Goal: Obtain resource: Download file/media

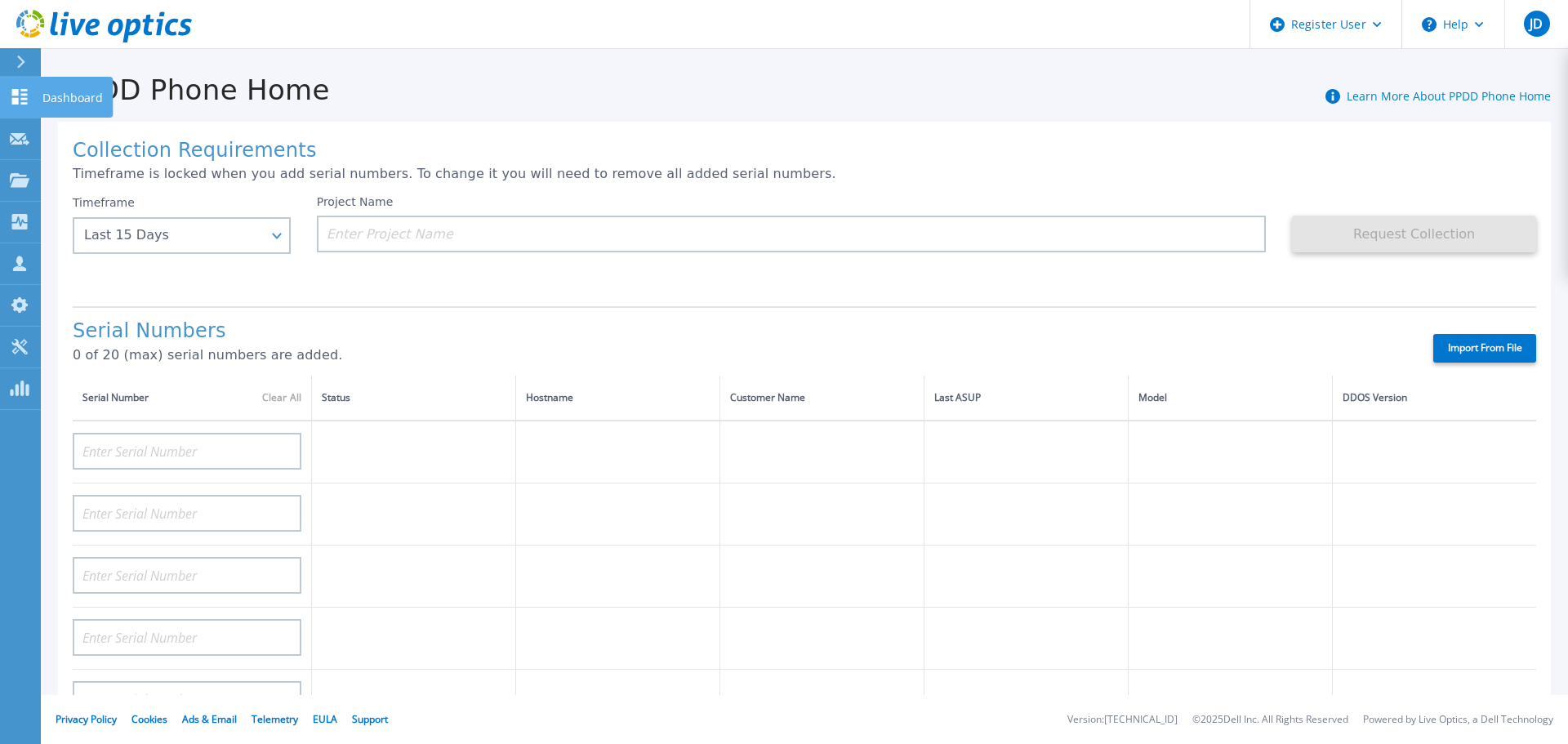
click at [20, 90] on icon at bounding box center [19, 97] width 19 height 16
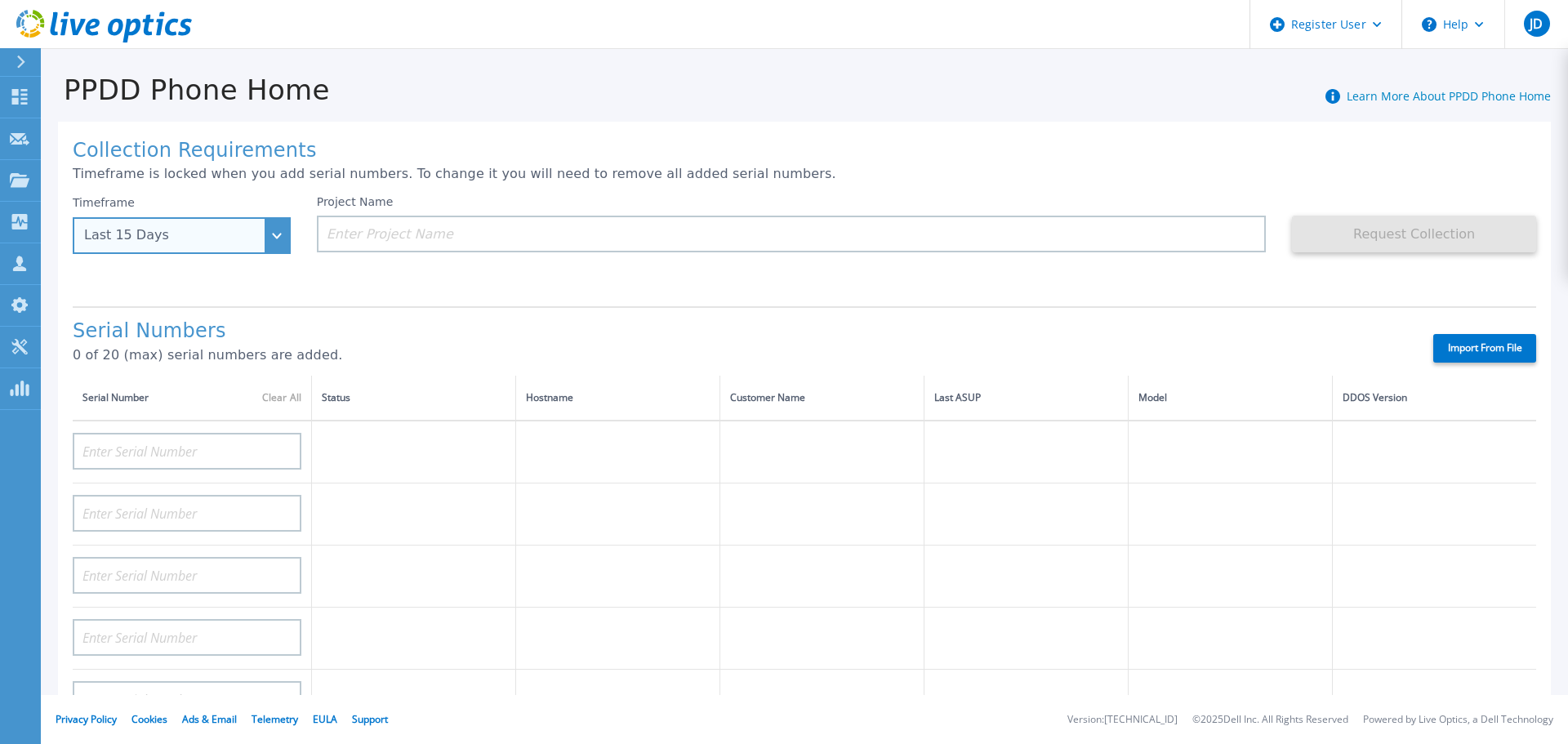
click at [284, 240] on div "Last 15 Days" at bounding box center [182, 235] width 218 height 37
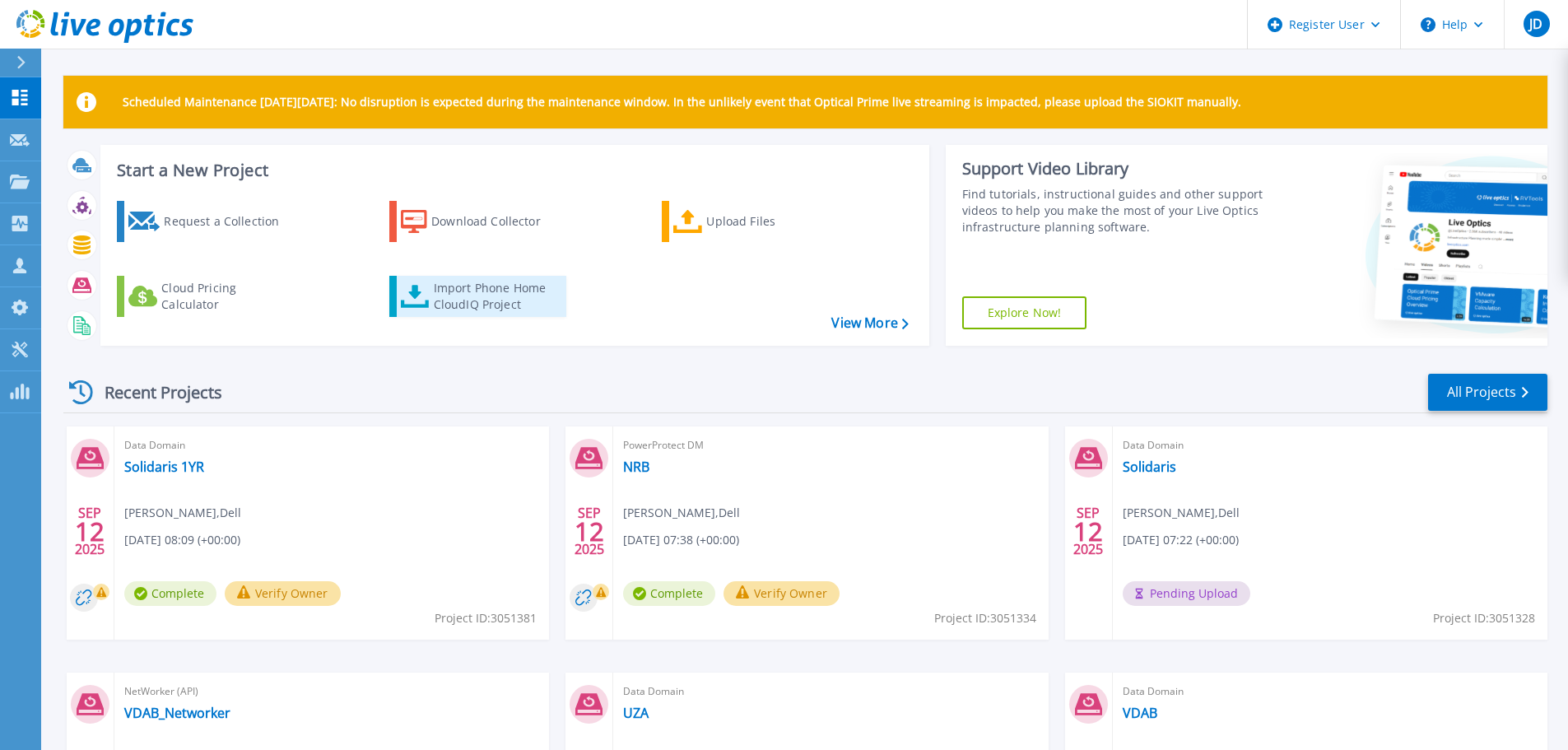
click at [495, 291] on div "Import Phone Home CloudIQ Project" at bounding box center [498, 297] width 128 height 33
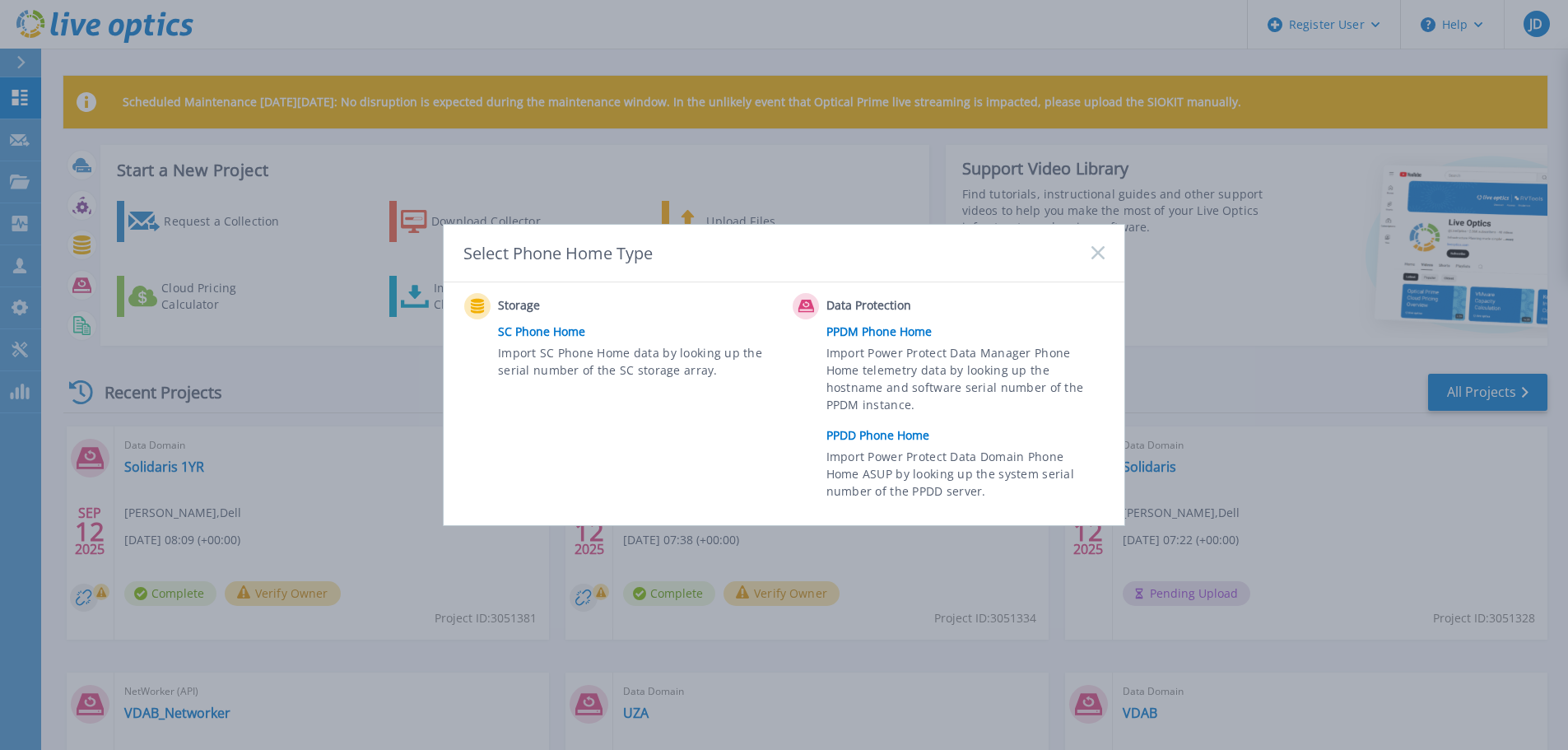
click at [872, 435] on link "PPDD Phone Home" at bounding box center [969, 435] width 286 height 25
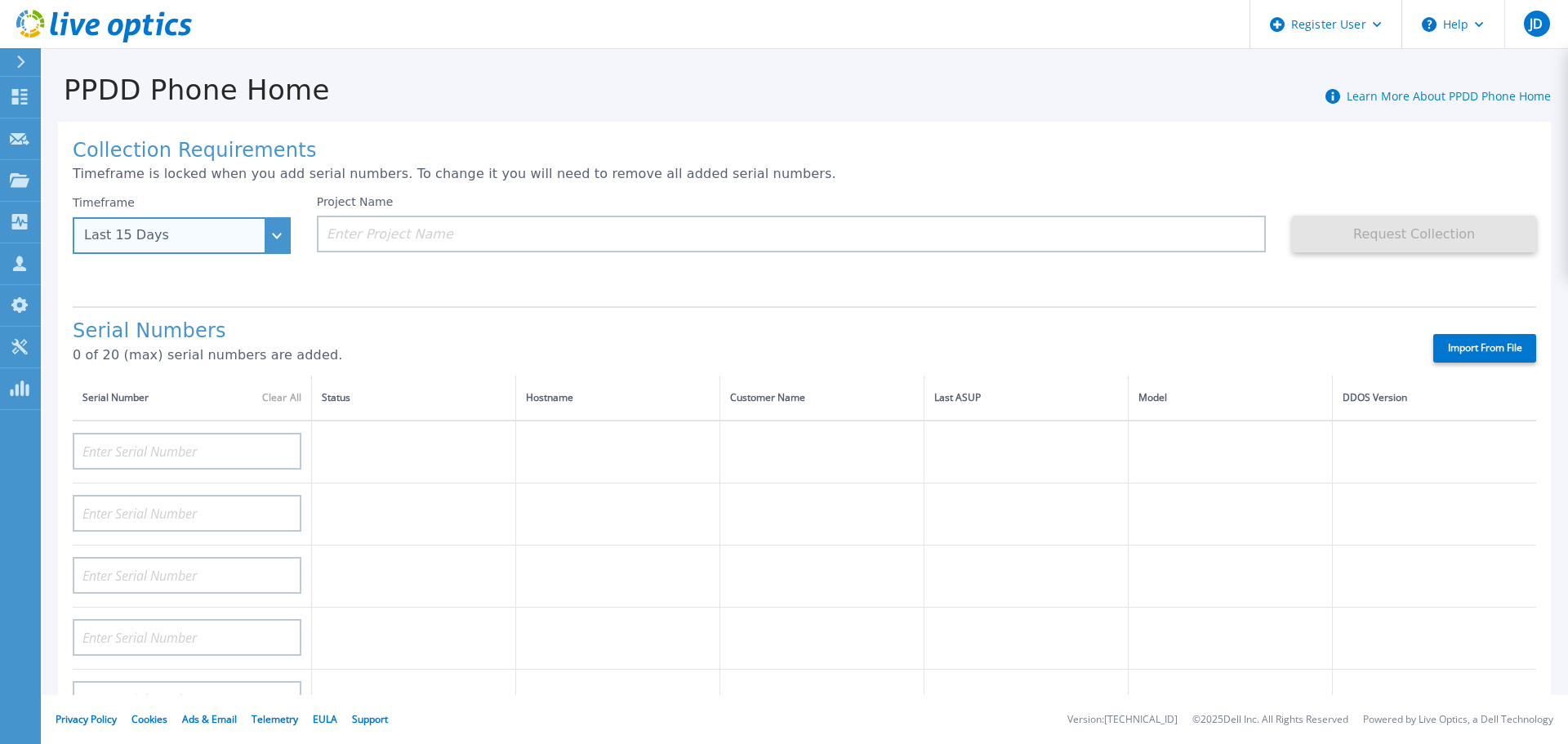
click at [278, 243] on div "Last 15 Days" at bounding box center [182, 235] width 218 height 37
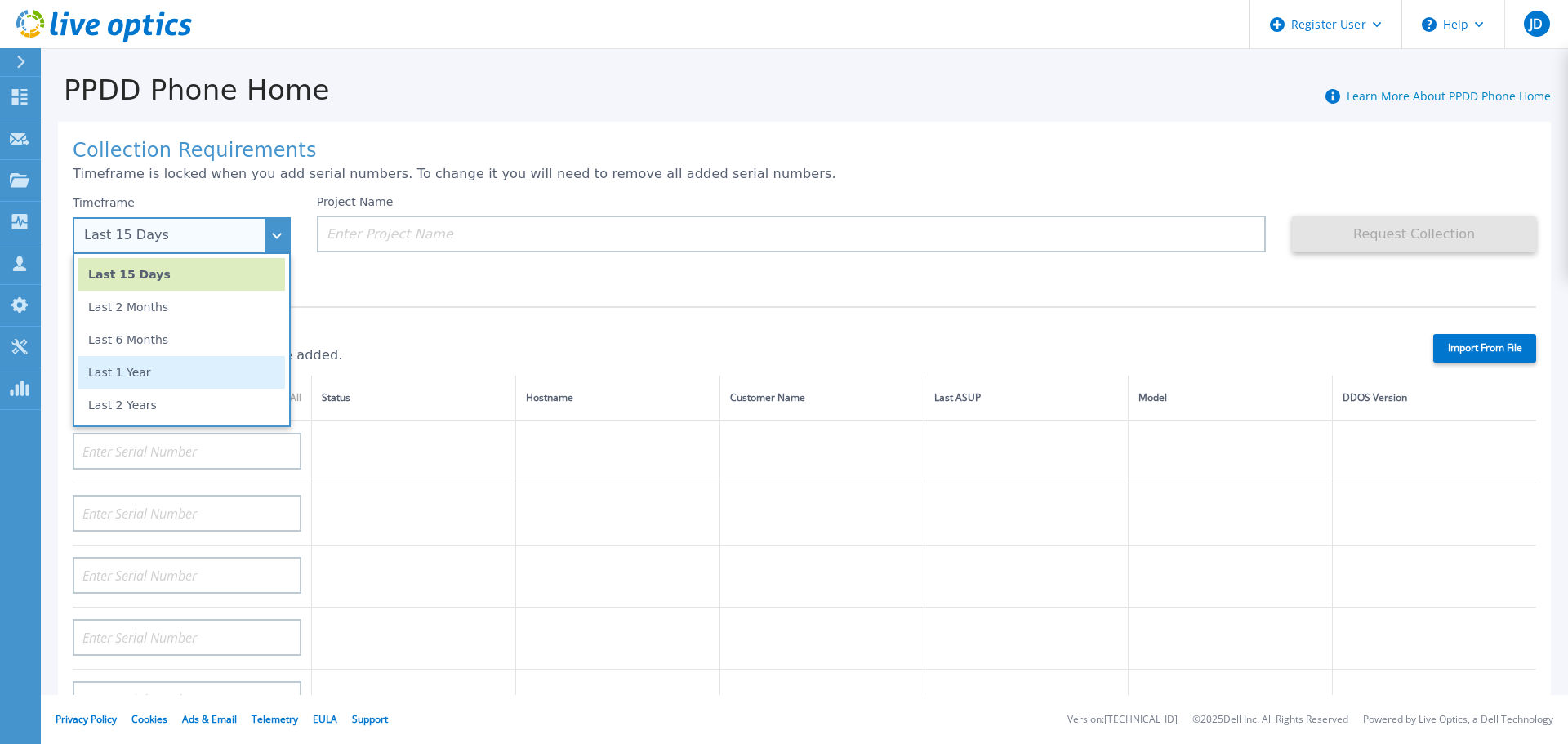
click at [143, 372] on li "Last 1 Year" at bounding box center [182, 372] width 207 height 33
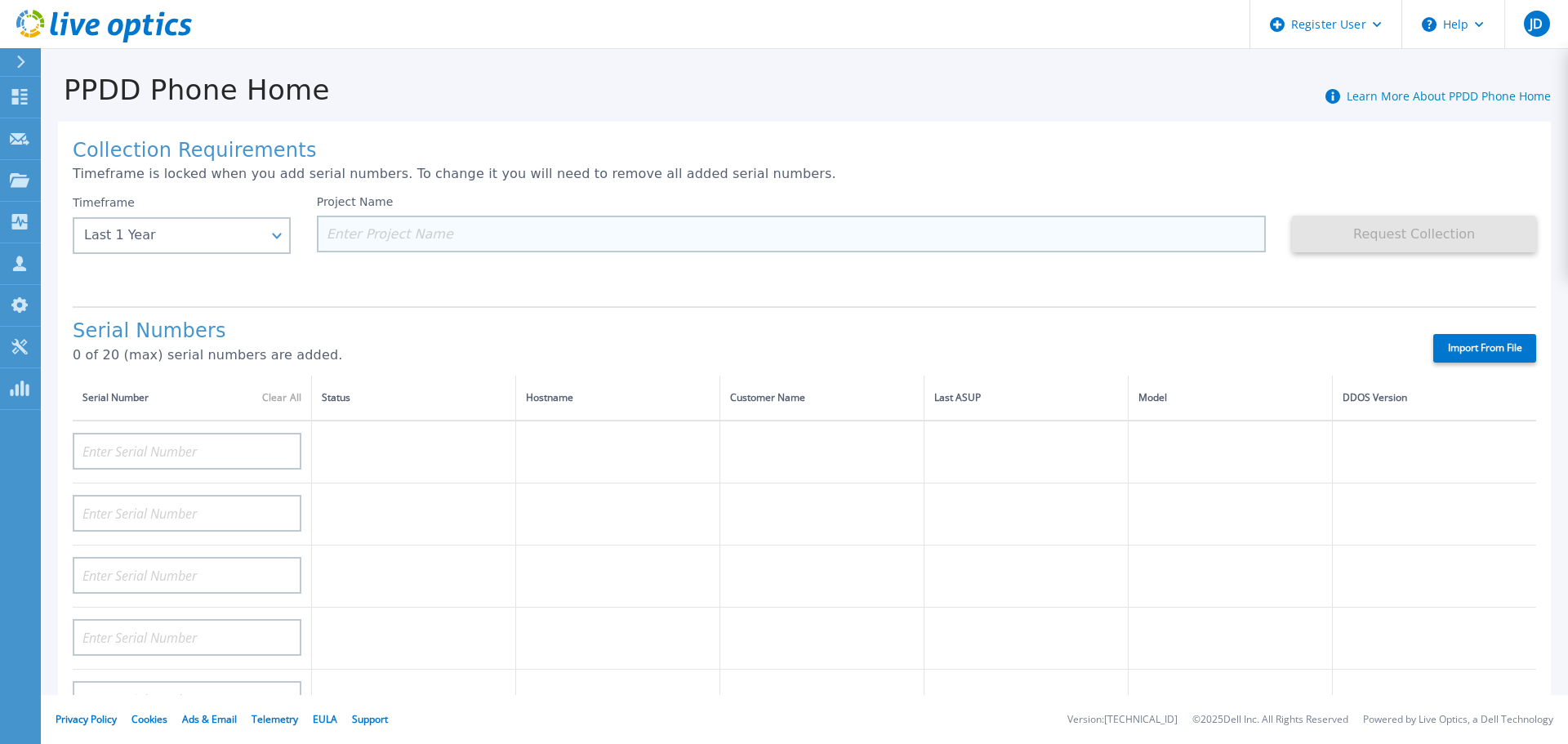
click at [427, 219] on input at bounding box center [791, 234] width 950 height 37
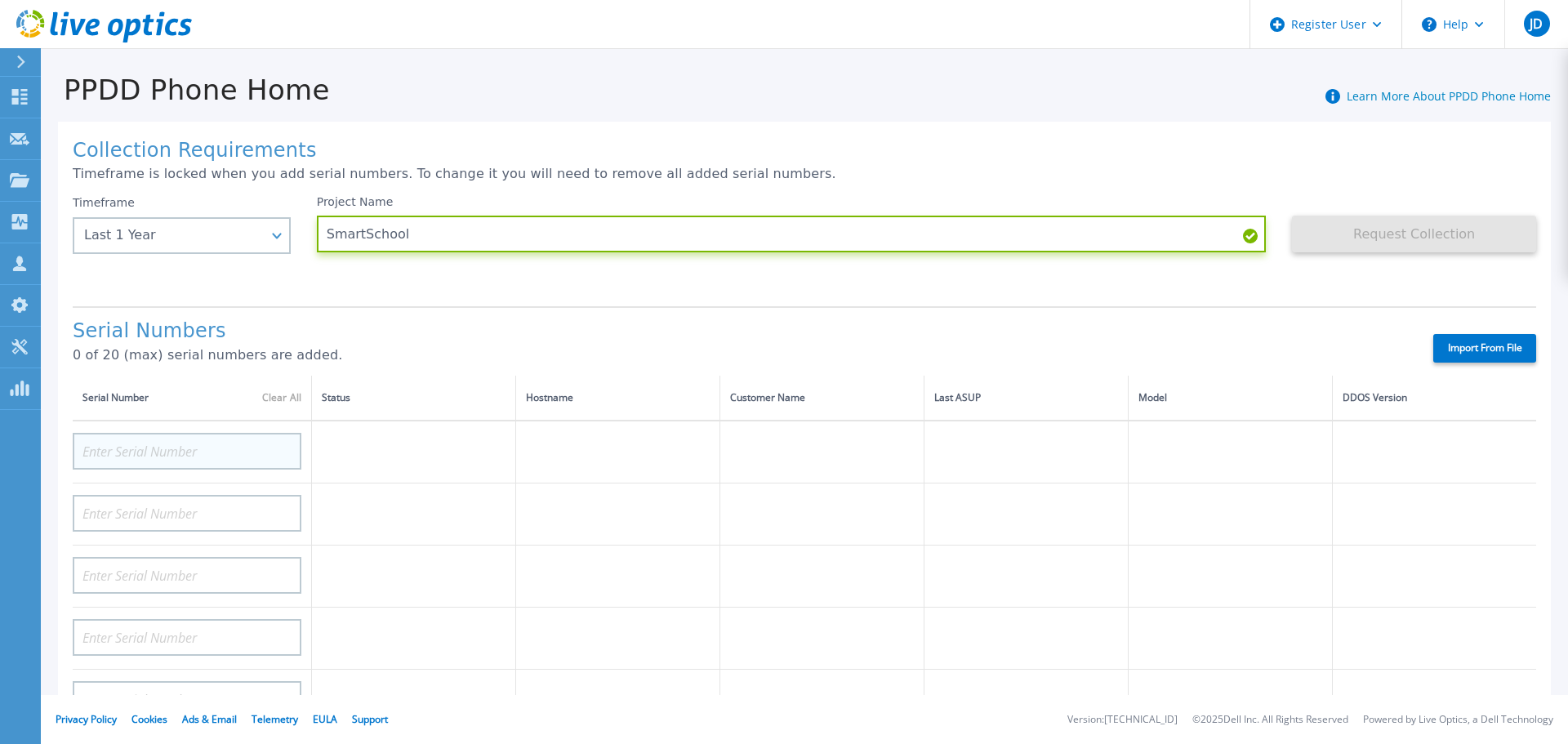
type input "SmartSchool"
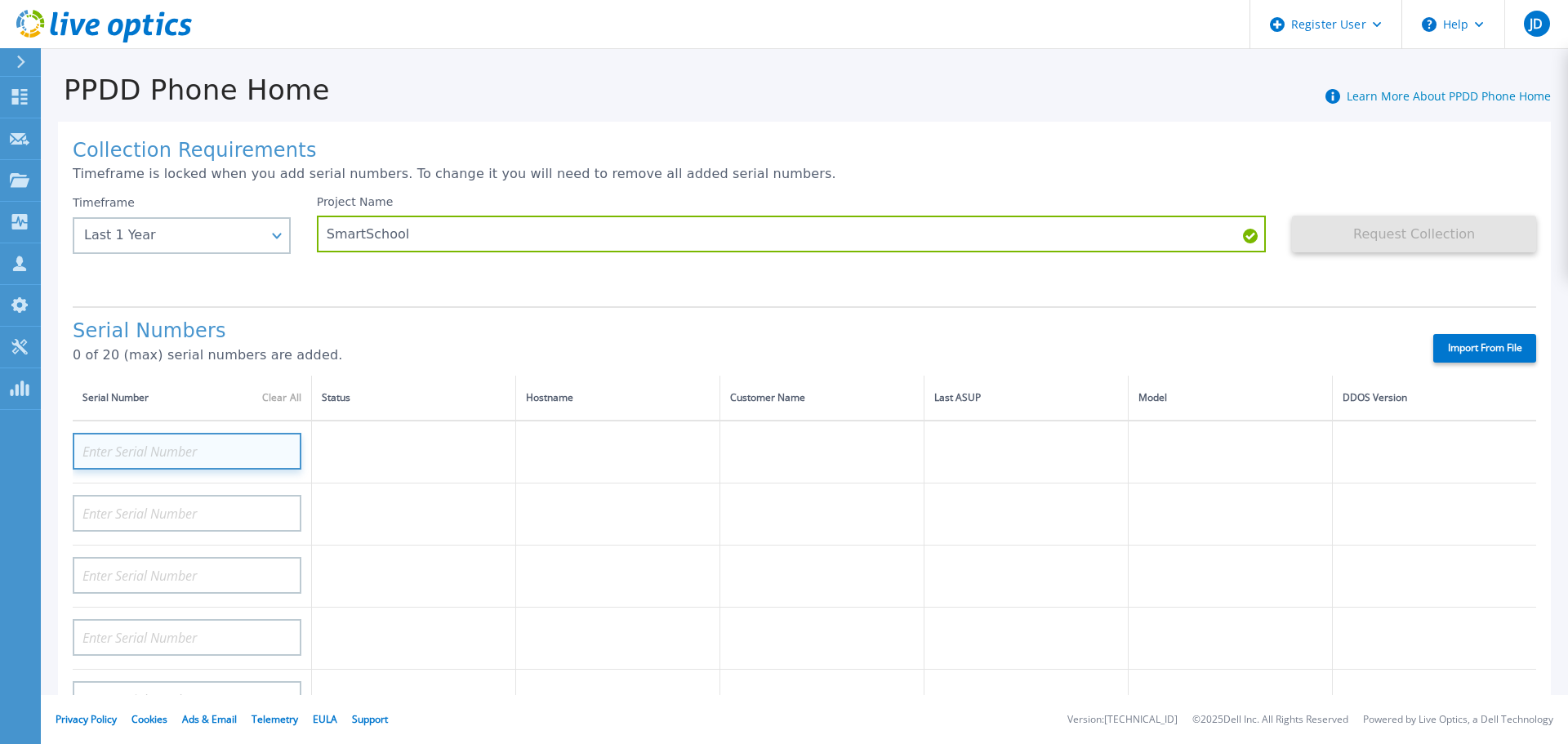
click at [172, 449] on input at bounding box center [187, 451] width 228 height 37
paste input "CKM01204205187"
type input "CKM01204205187"
click at [389, 462] on td at bounding box center [414, 452] width 204 height 63
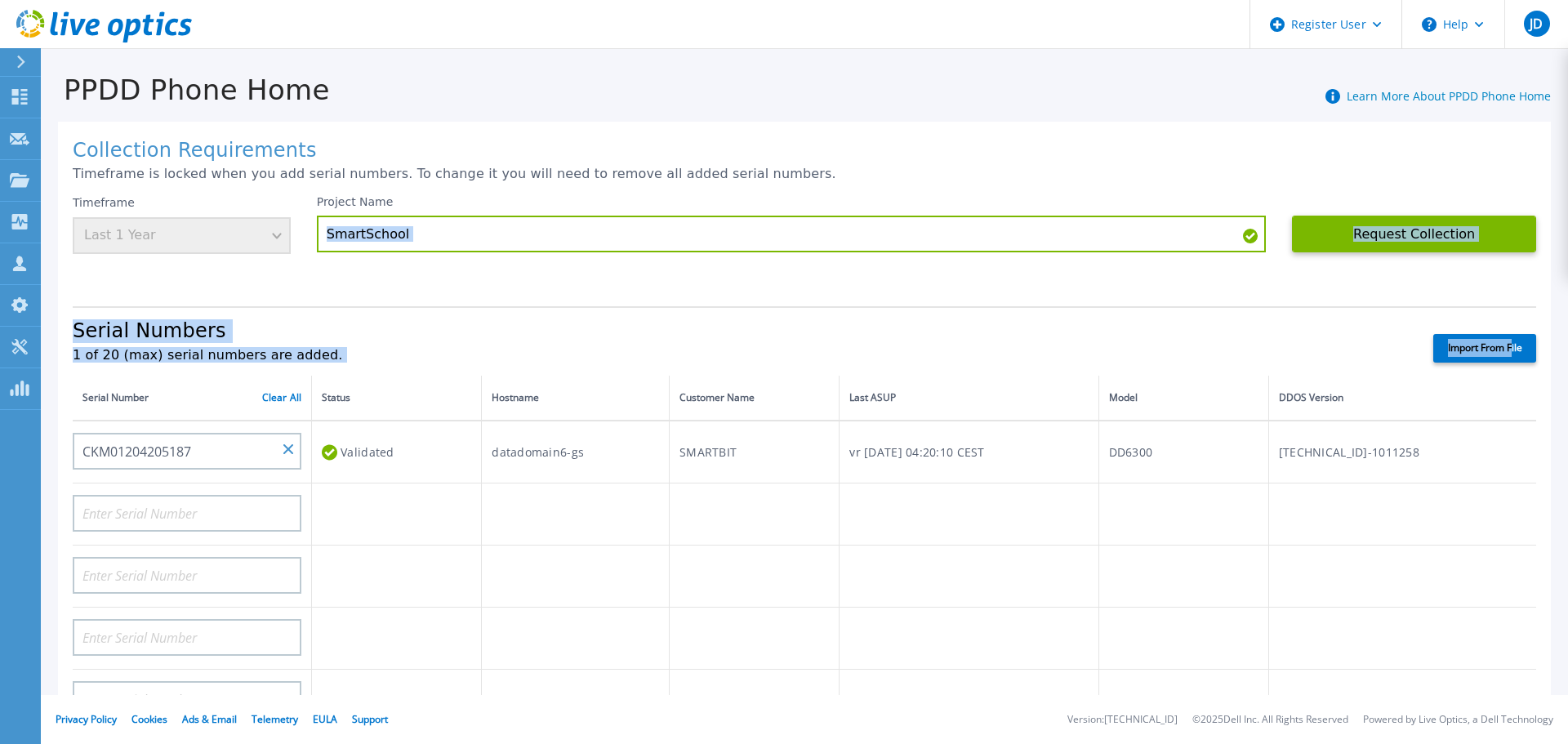
drag, startPoint x: 1499, startPoint y: 350, endPoint x: 1409, endPoint y: 278, distance: 115.3
click at [1142, 281] on div "Collection Requirements Timeframe is locked when you add serial numbers. To cha…" at bounding box center [805, 584] width 1493 height 924
click at [1439, 243] on button "Request Collection" at bounding box center [1413, 234] width 244 height 37
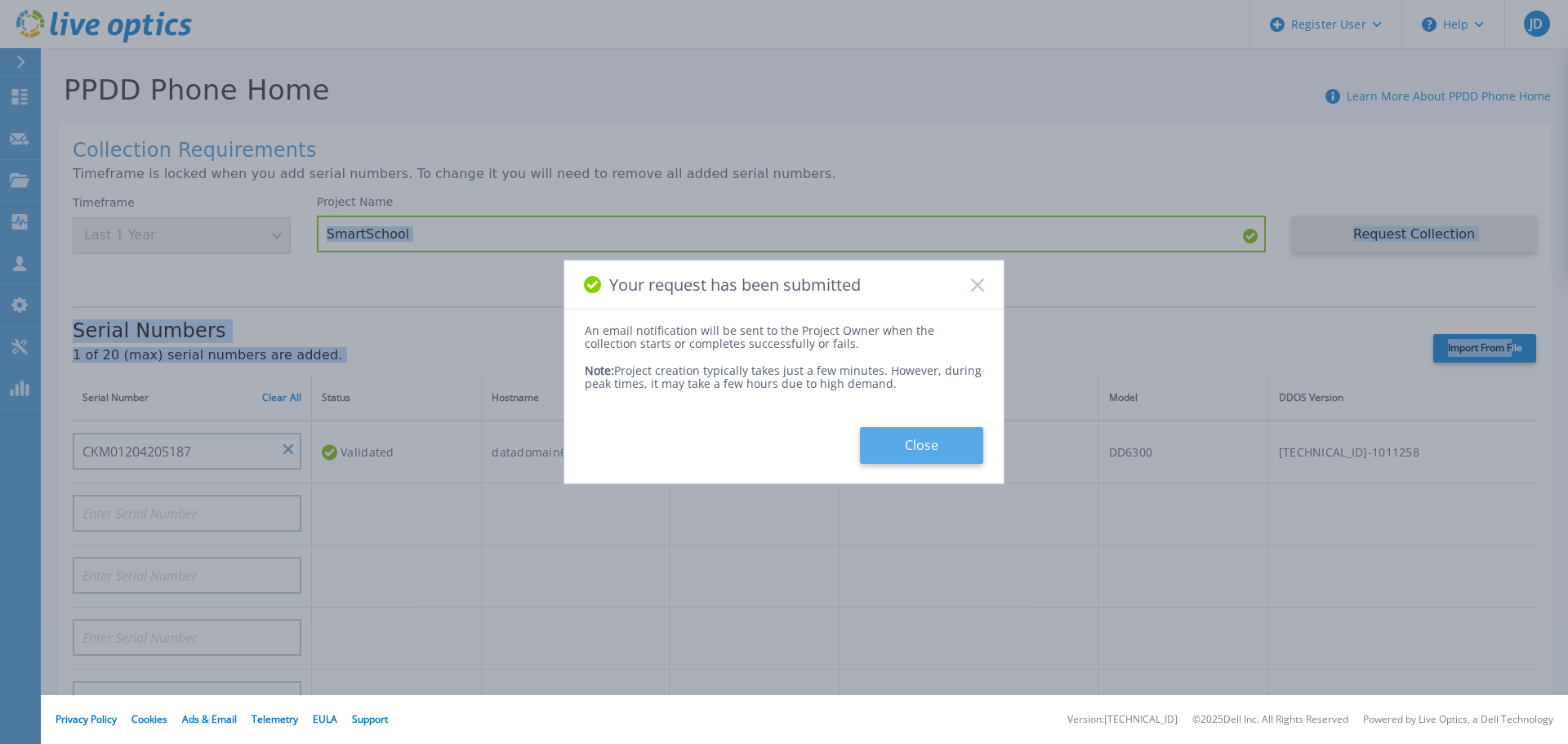
click at [897, 440] on button "Close" at bounding box center [922, 445] width 123 height 37
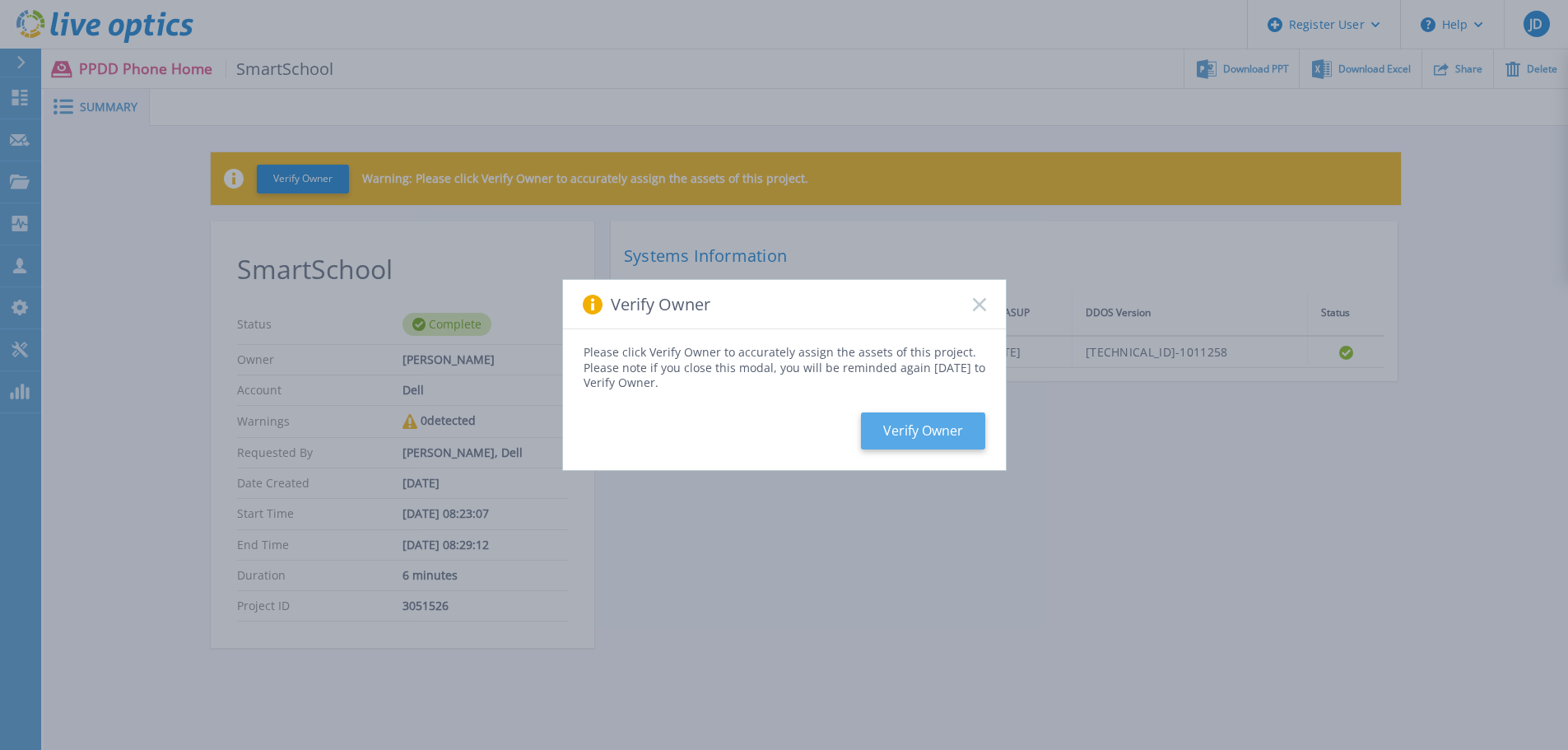
click at [944, 437] on button "Verify Owner" at bounding box center [923, 431] width 124 height 37
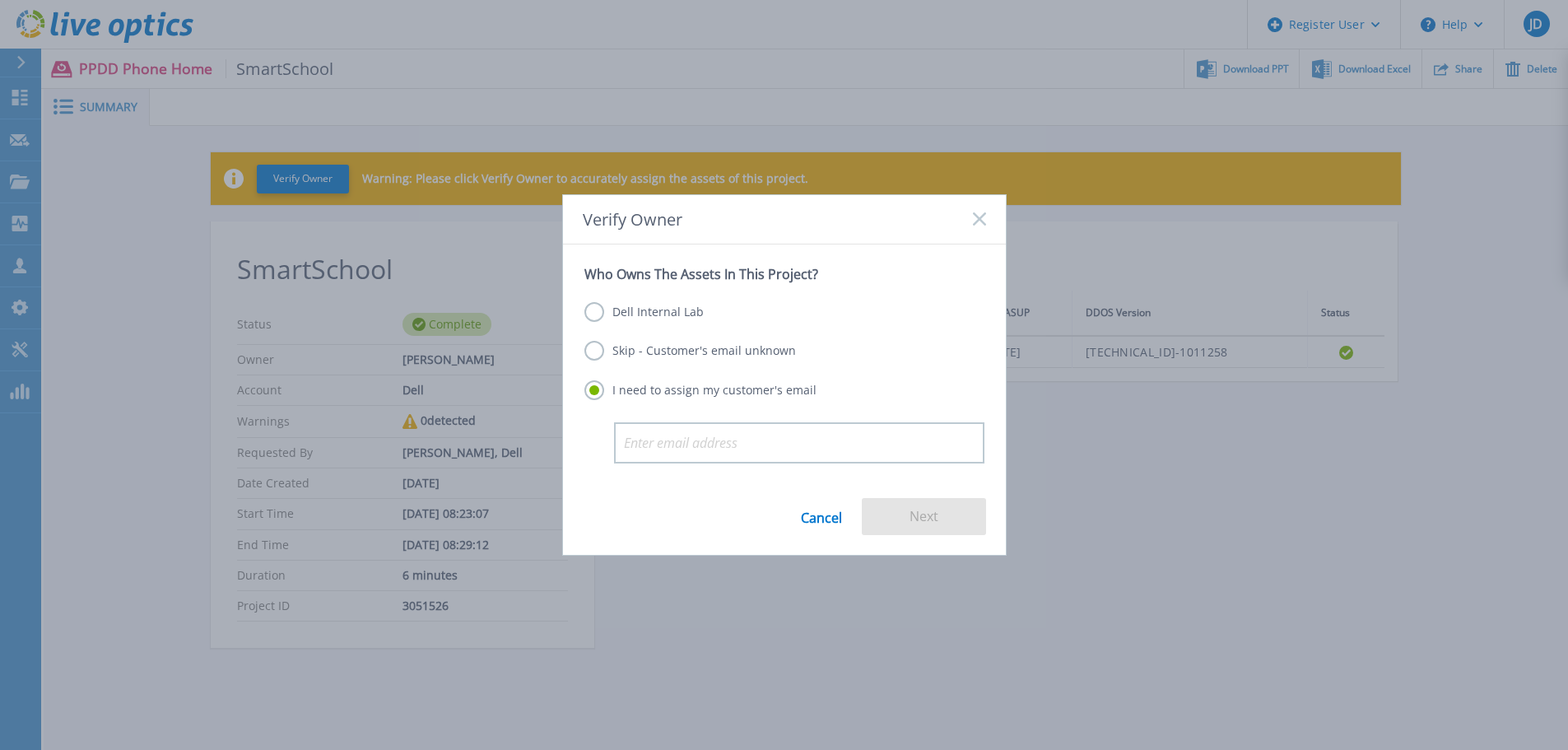
click at [666, 356] on label "Skip - Customer's email unknown" at bounding box center [690, 351] width 212 height 20
click at [0, 0] on input "Skip - Customer's email unknown" at bounding box center [0, 0] width 0 height 0
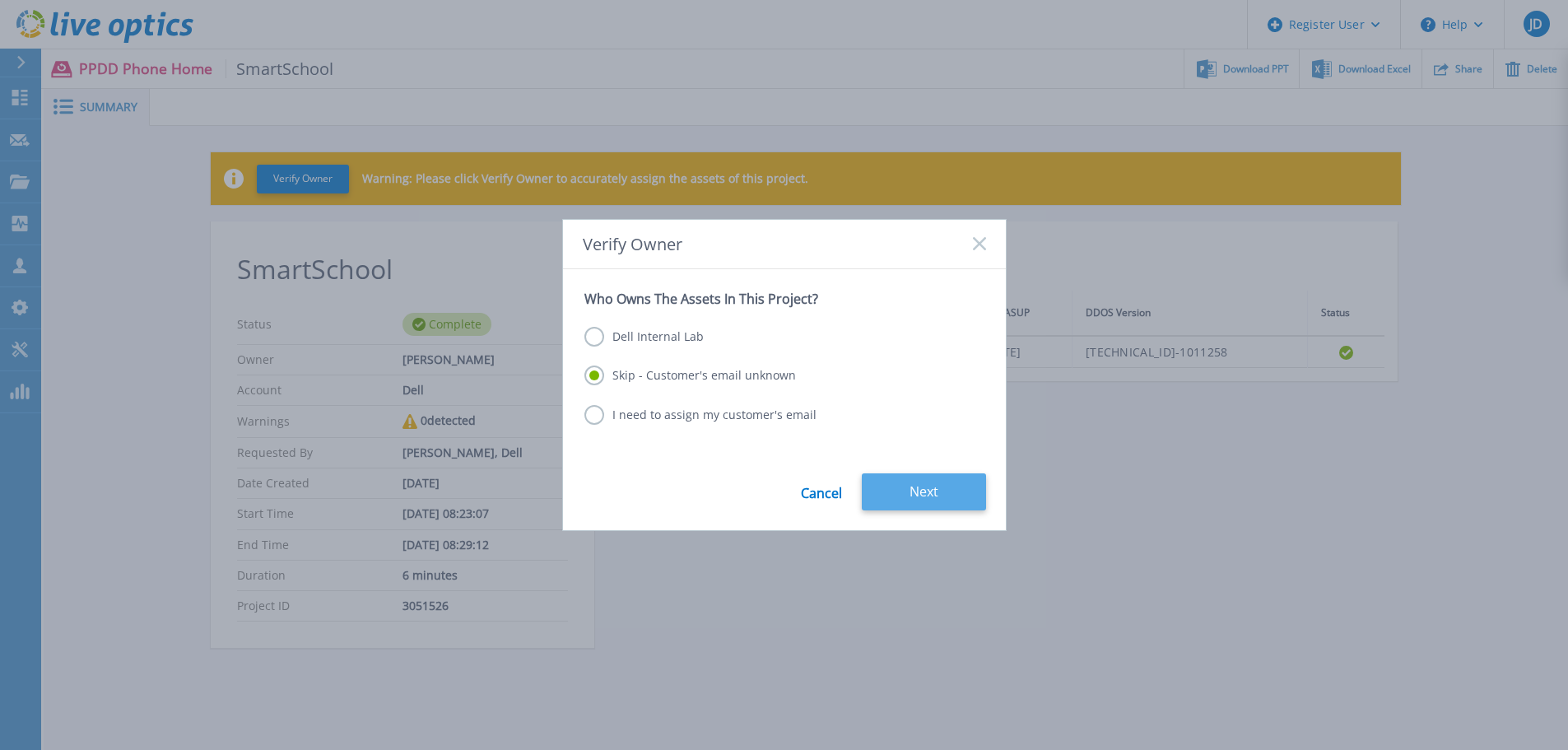
click at [925, 506] on button "Next" at bounding box center [924, 492] width 124 height 37
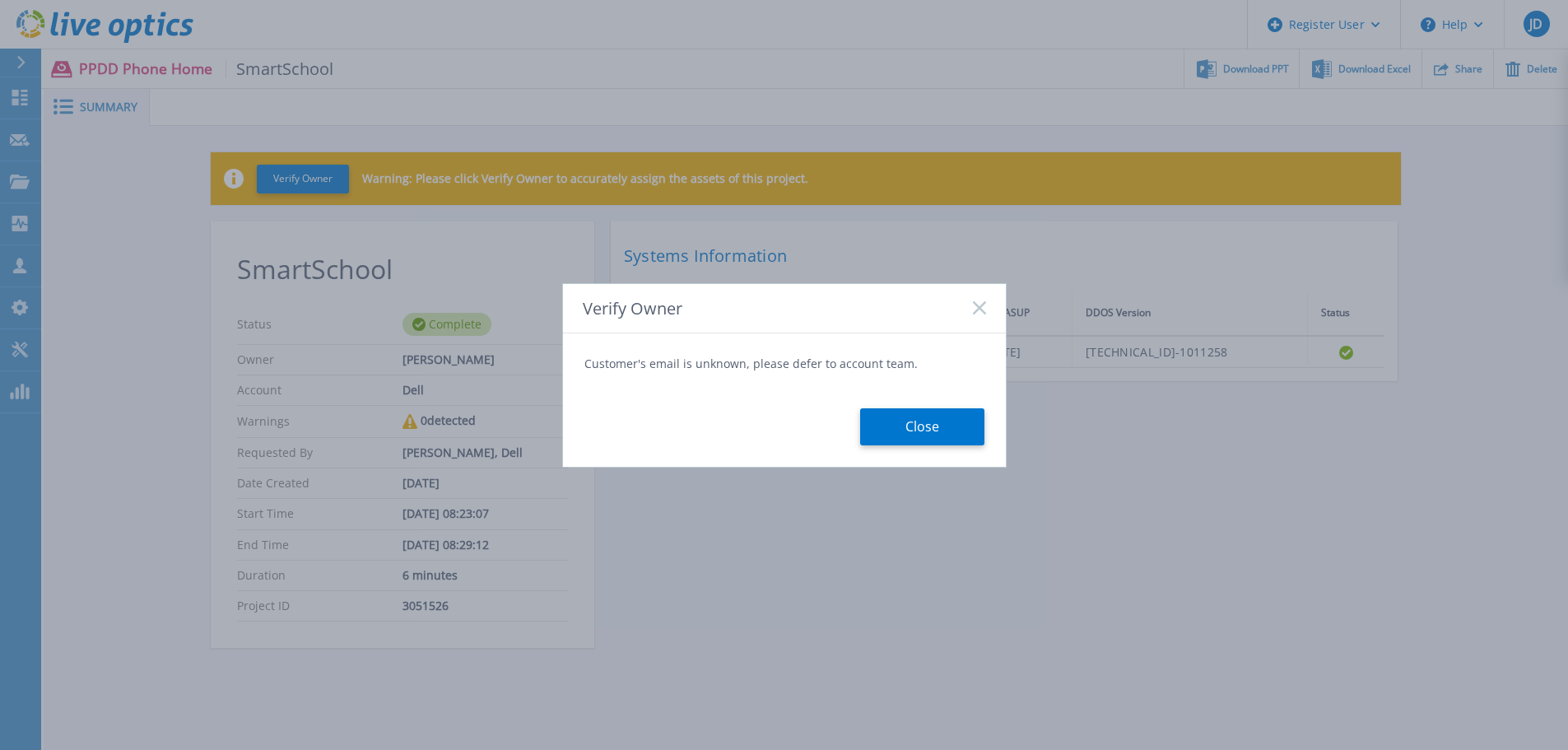
click at [936, 429] on button "Close" at bounding box center [922, 427] width 124 height 37
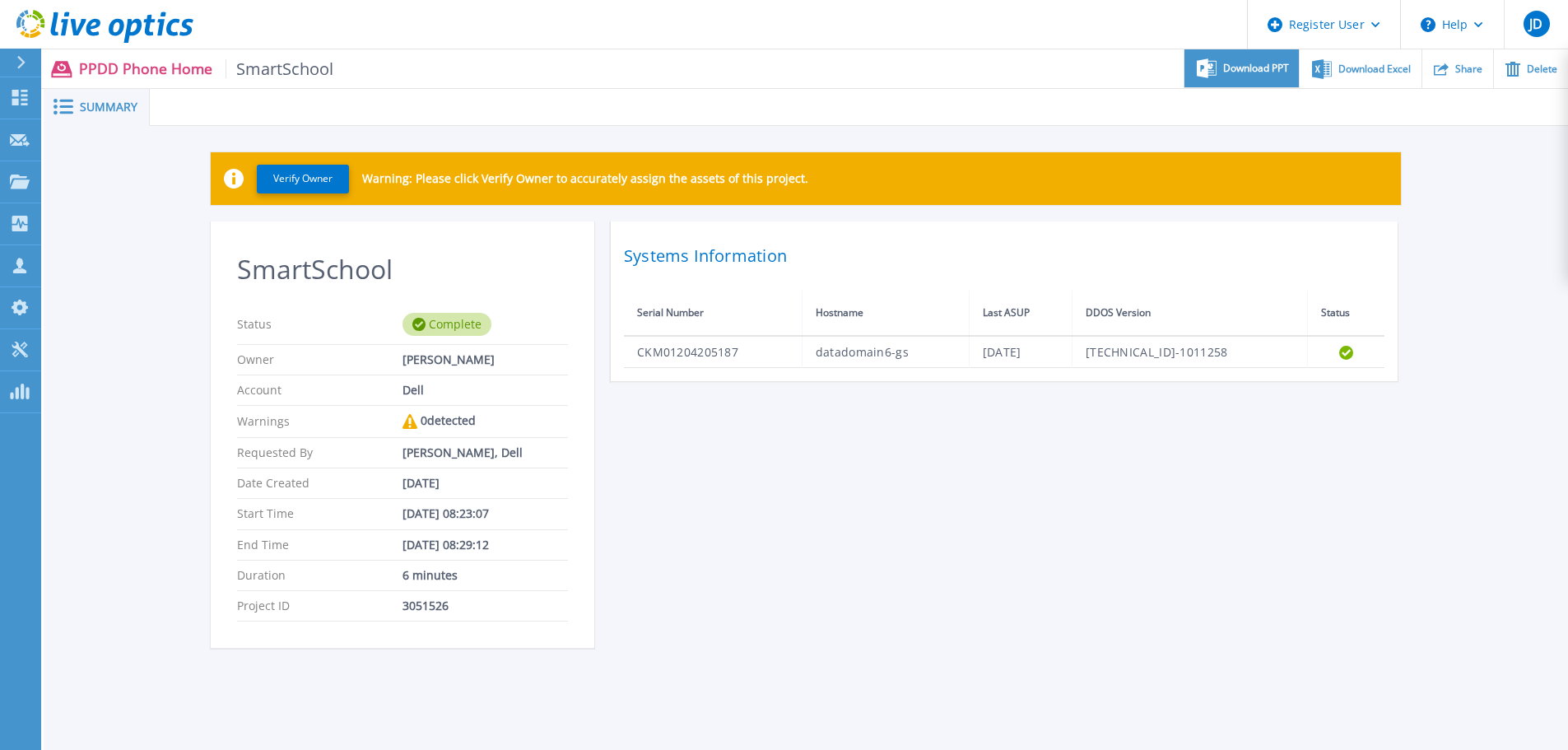
click at [1259, 68] on span "Download PPT" at bounding box center [1255, 69] width 66 height 10
click at [1354, 67] on span "Download Excel" at bounding box center [1375, 69] width 73 height 10
